Goal: Task Accomplishment & Management: Use online tool/utility

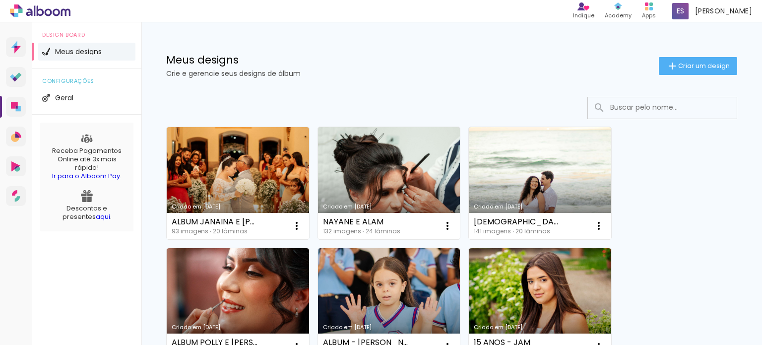
click at [250, 164] on link "Criado em [DATE]" at bounding box center [238, 183] width 142 height 112
